Goal: Information Seeking & Learning: Learn about a topic

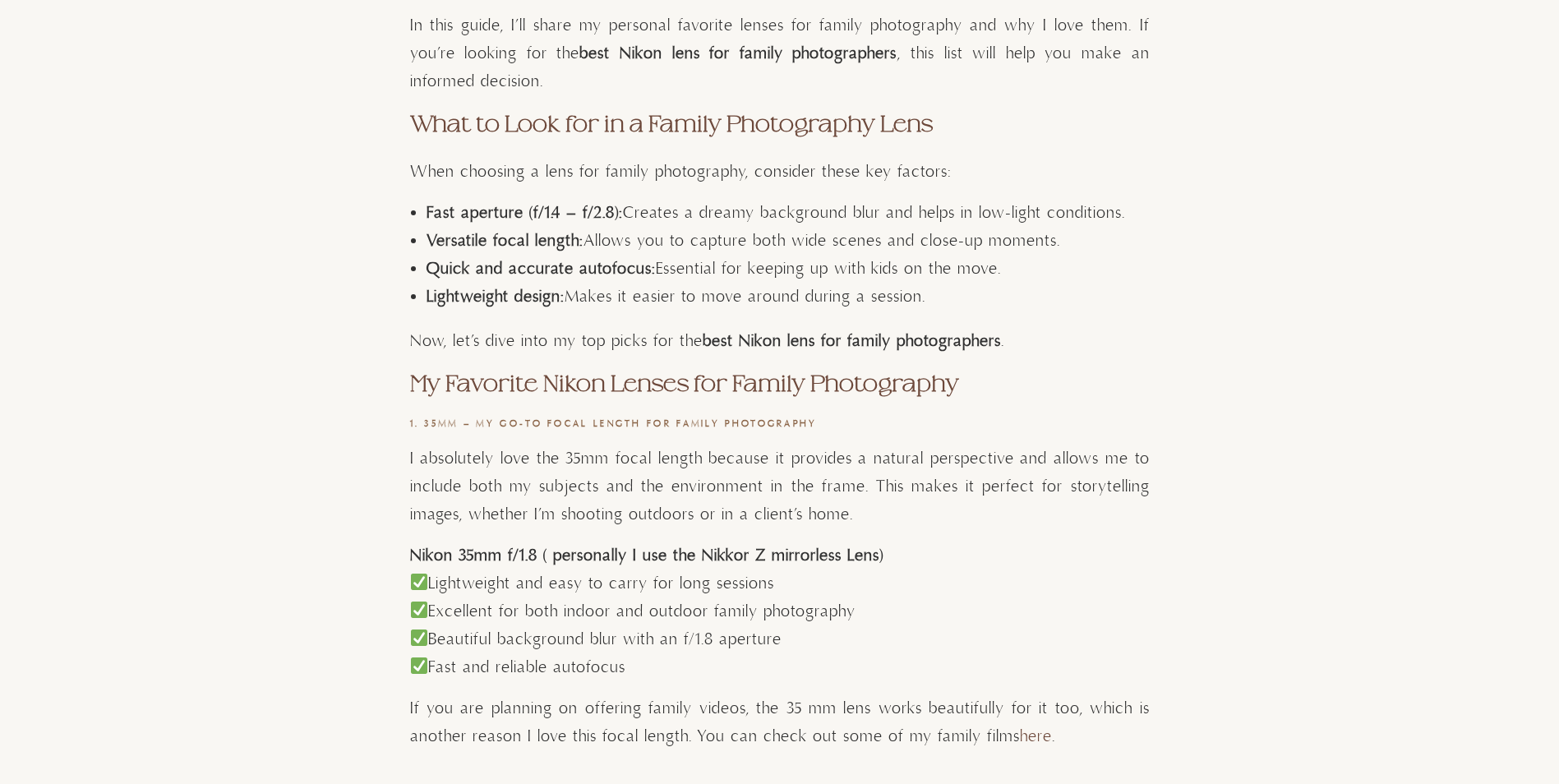
scroll to position [986, 0]
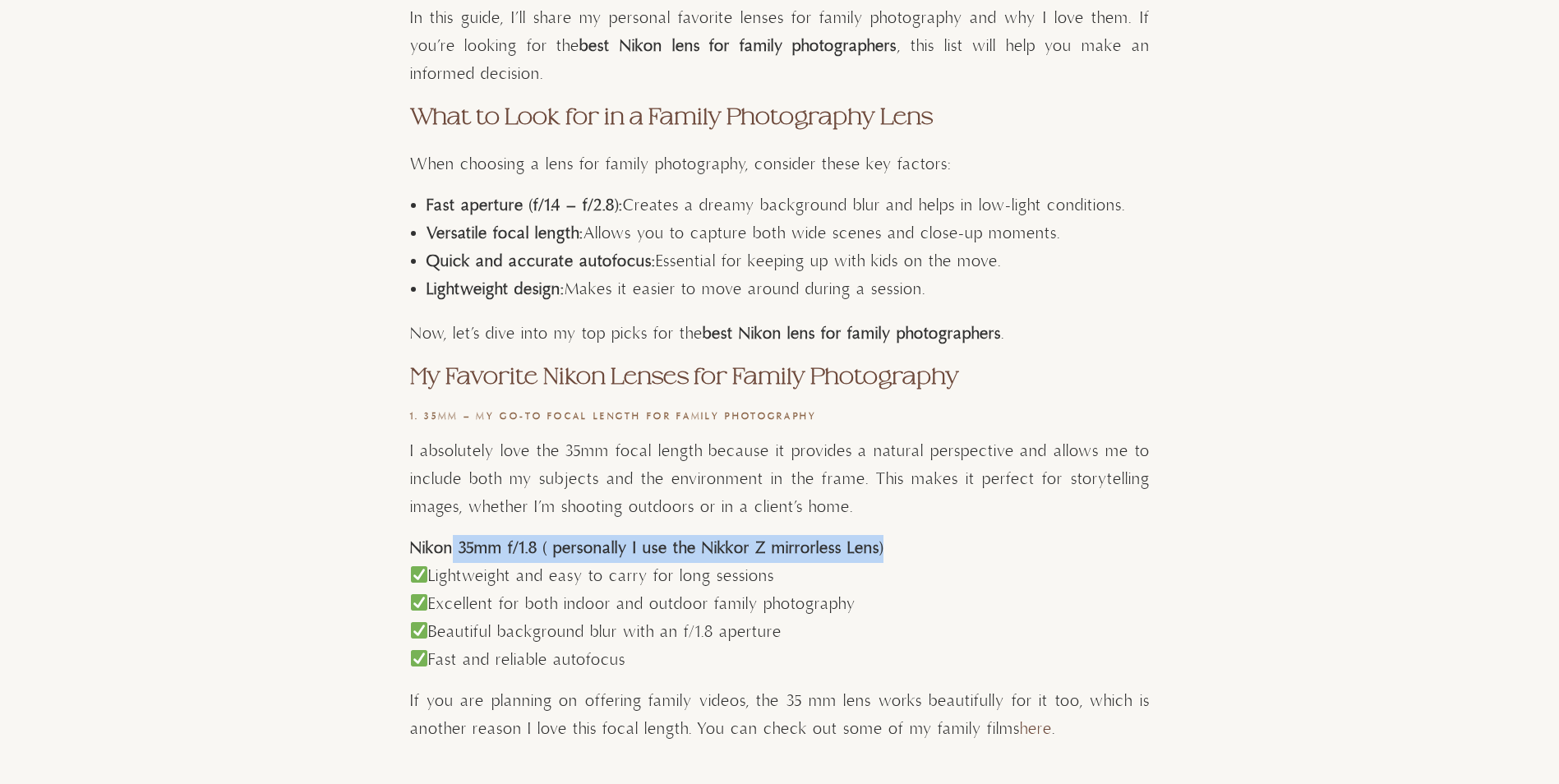
drag, startPoint x: 448, startPoint y: 548, endPoint x: 890, endPoint y: 538, distance: 442.1
click at [890, 538] on h4 "Nikon 35mm f/1.8 ( personally I use the Nikkor Z mirrorless Lens)" at bounding box center [780, 548] width 739 height 28
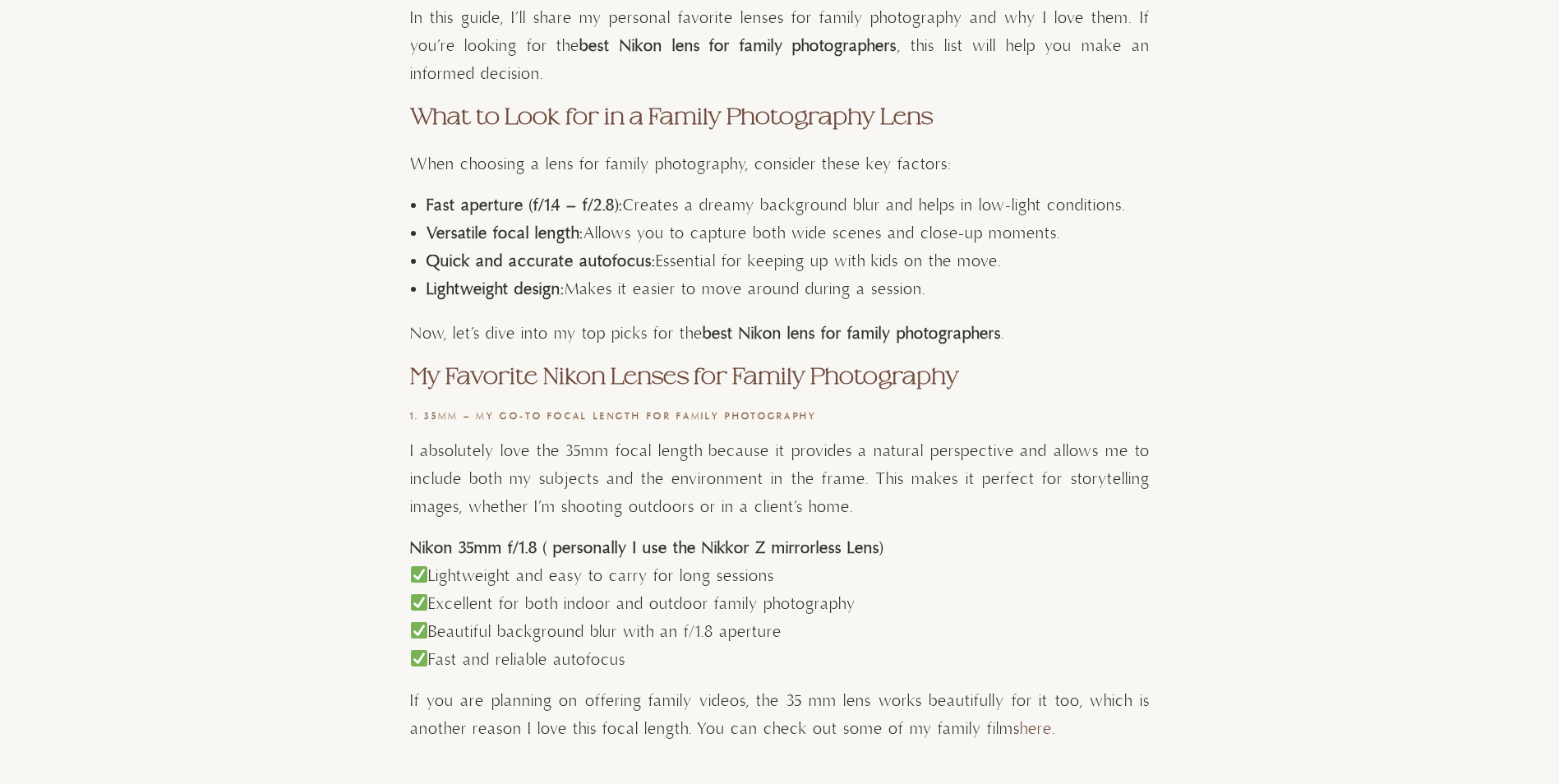
drag, startPoint x: 890, startPoint y: 538, endPoint x: 863, endPoint y: 604, distance: 71.3
click at [863, 604] on p "Lightweight and easy to carry for long sessions Excellent for both indoor and o…" at bounding box center [780, 618] width 739 height 111
click at [617, 589] on p "Lightweight and easy to carry for long sessions Excellent for both indoor and o…" at bounding box center [780, 618] width 739 height 111
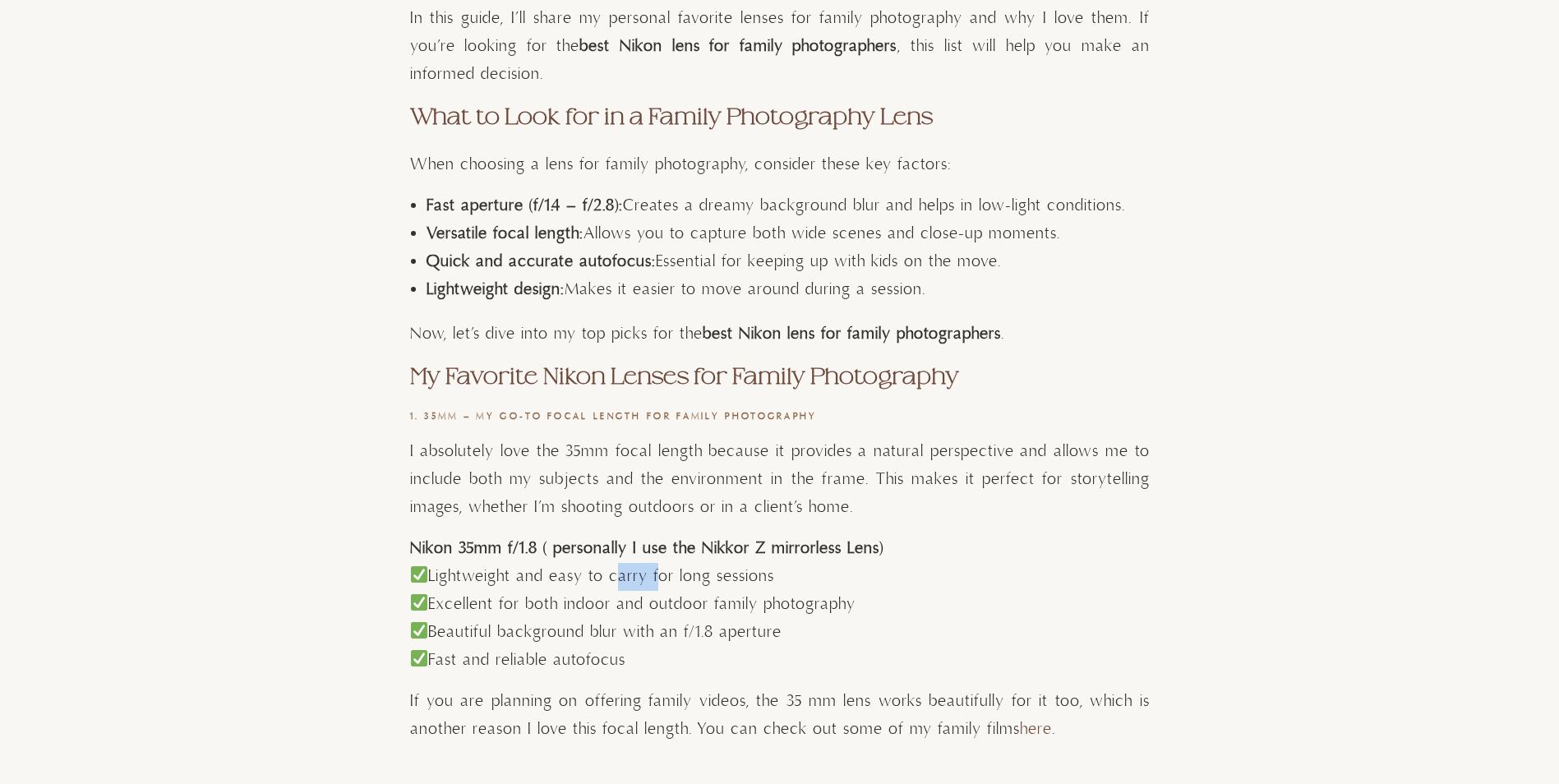
click at [617, 589] on p "Lightweight and easy to carry for long sessions Excellent for both indoor and o…" at bounding box center [780, 618] width 739 height 111
drag, startPoint x: 617, startPoint y: 589, endPoint x: 594, endPoint y: 641, distance: 56.9
click at [594, 641] on p "Lightweight and easy to carry for long sessions Excellent for both indoor and o…" at bounding box center [780, 618] width 739 height 111
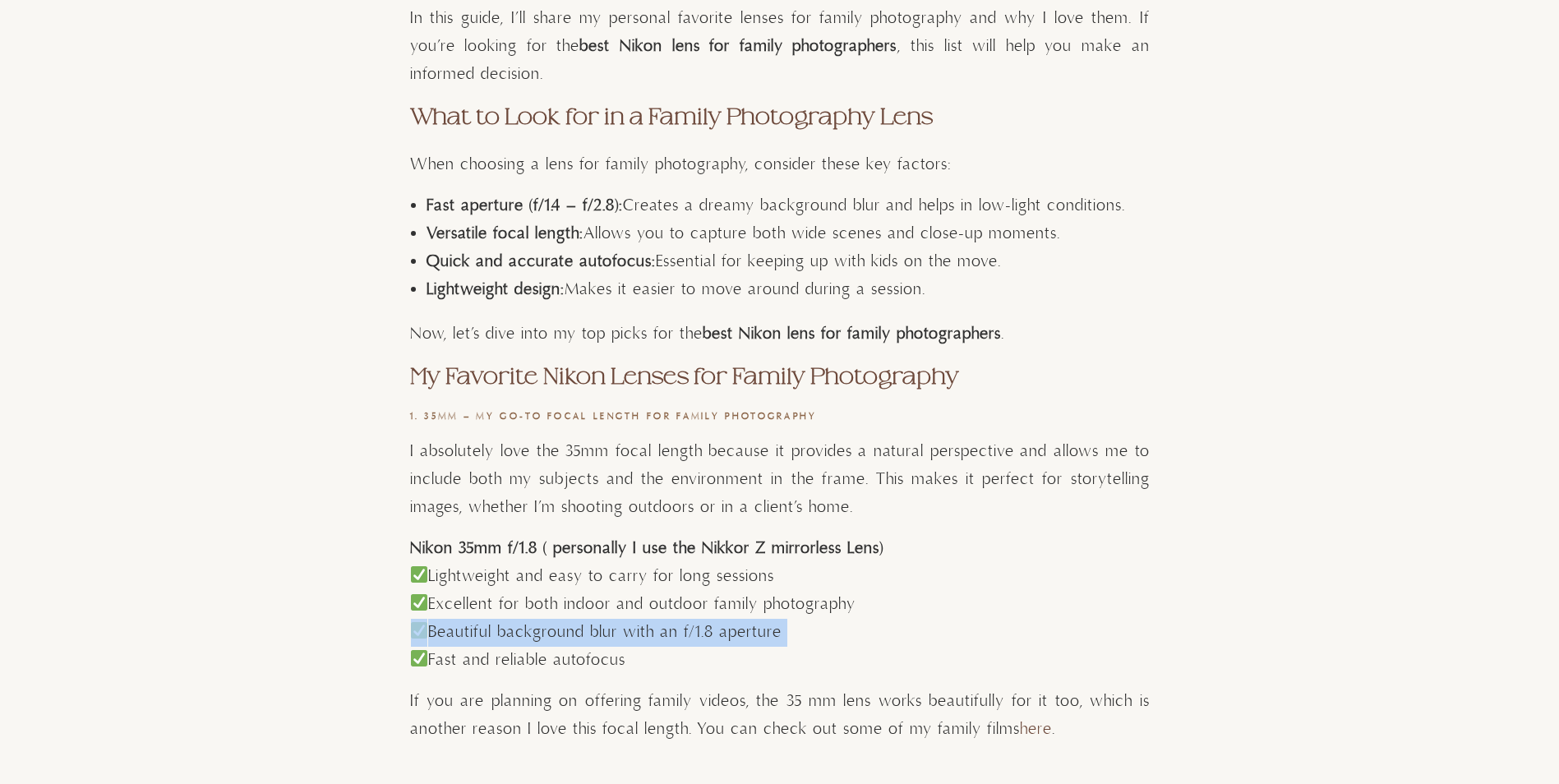
click at [594, 641] on p "Lightweight and easy to carry for long sessions Excellent for both indoor and o…" at bounding box center [780, 618] width 739 height 111
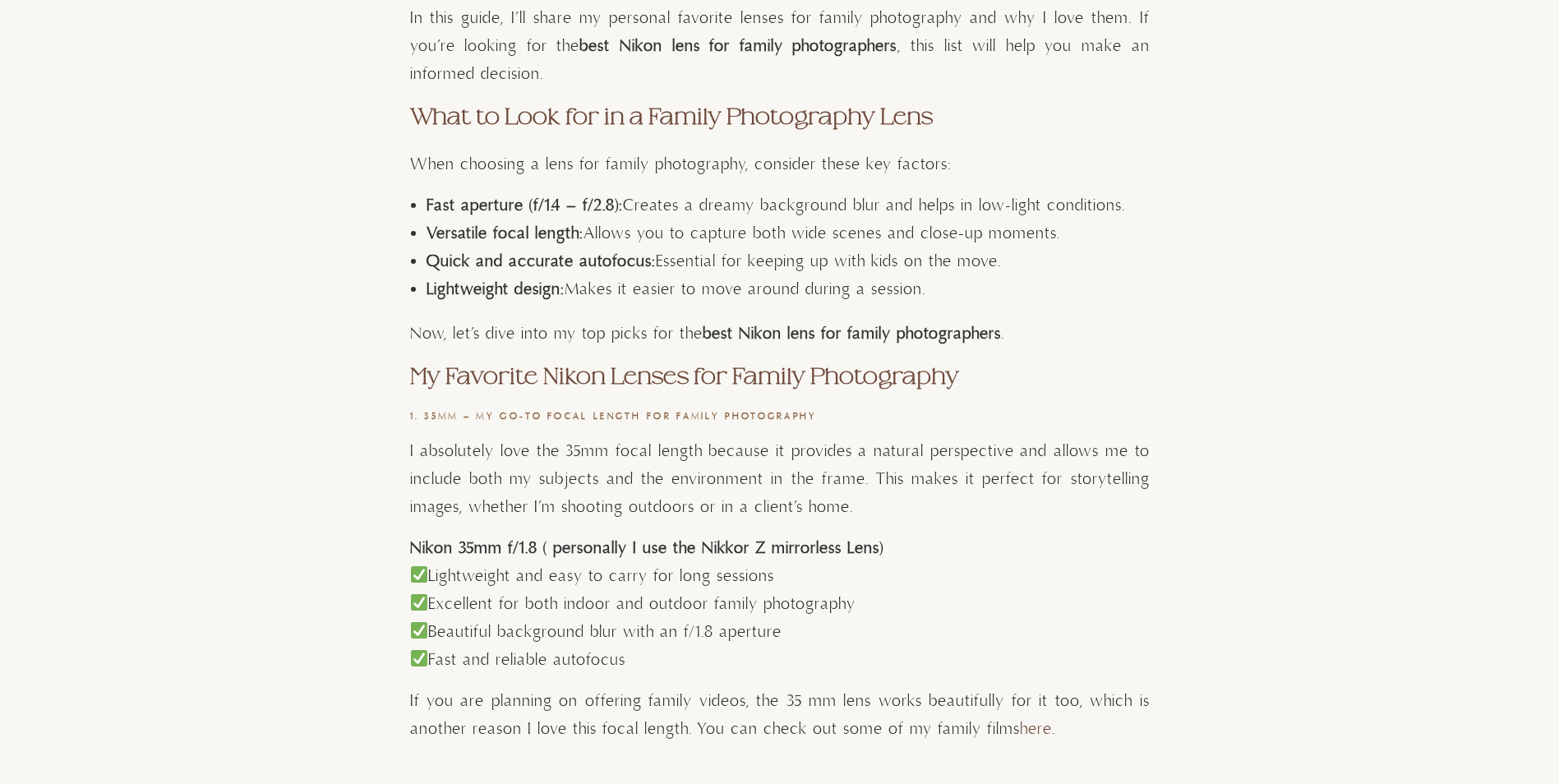
drag, startPoint x: 594, startPoint y: 641, endPoint x: 841, endPoint y: 659, distance: 247.7
click at [841, 659] on p "Lightweight and easy to carry for long sessions Excellent for both indoor and o…" at bounding box center [780, 618] width 739 height 111
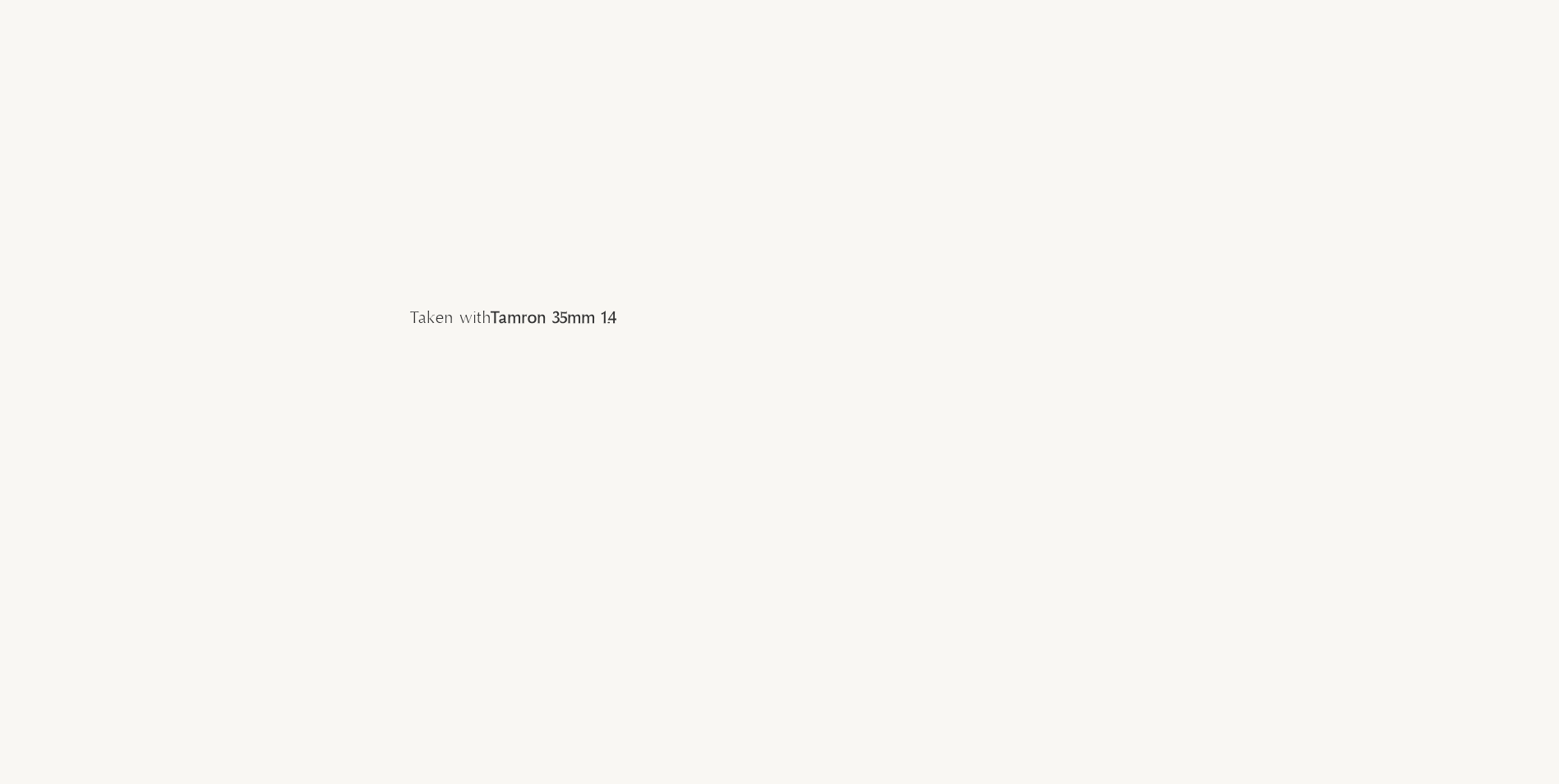
scroll to position [5338, 0]
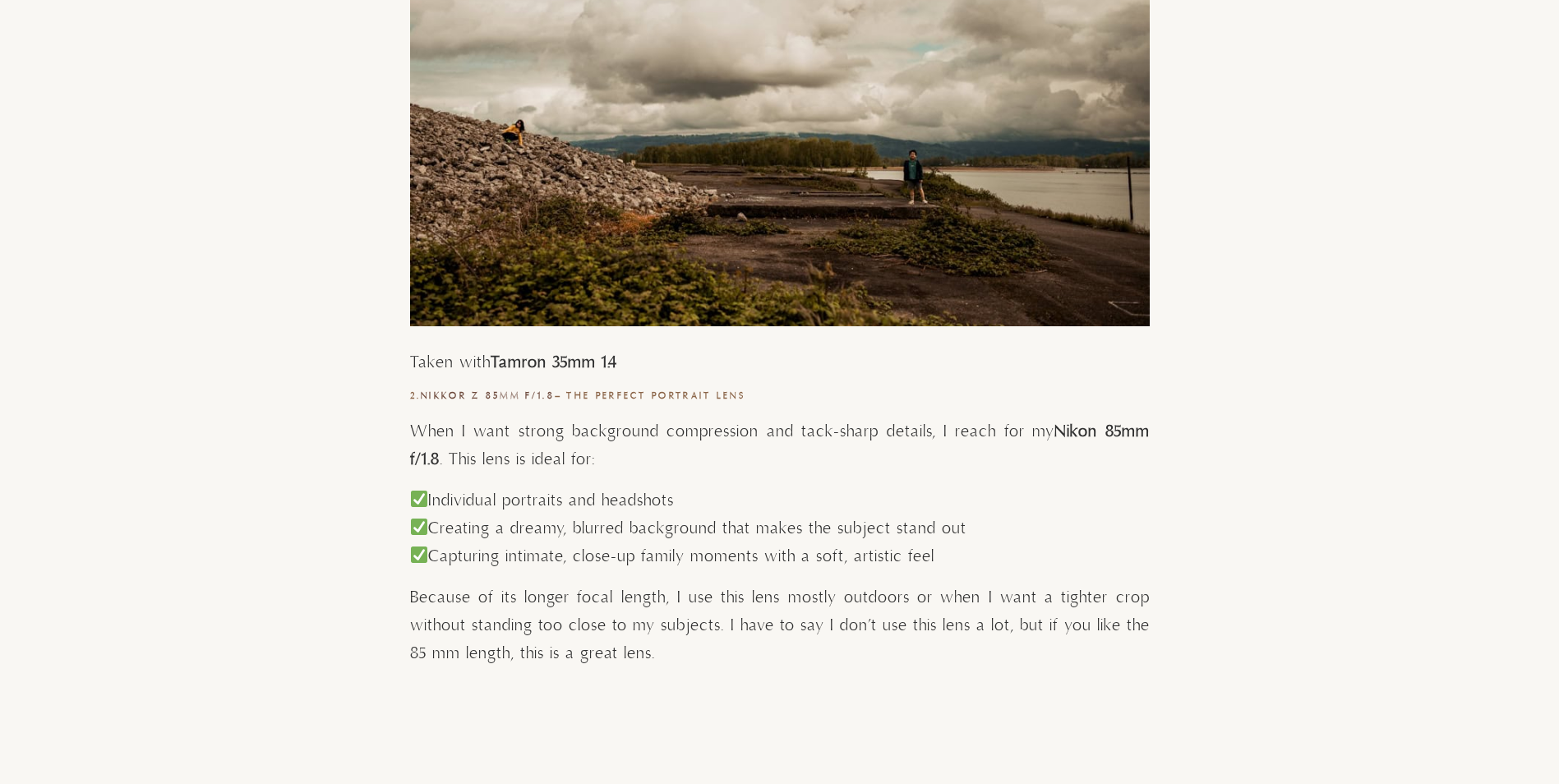
scroll to position [5175, 0]
